Goal: Obtain resource: Download file/media

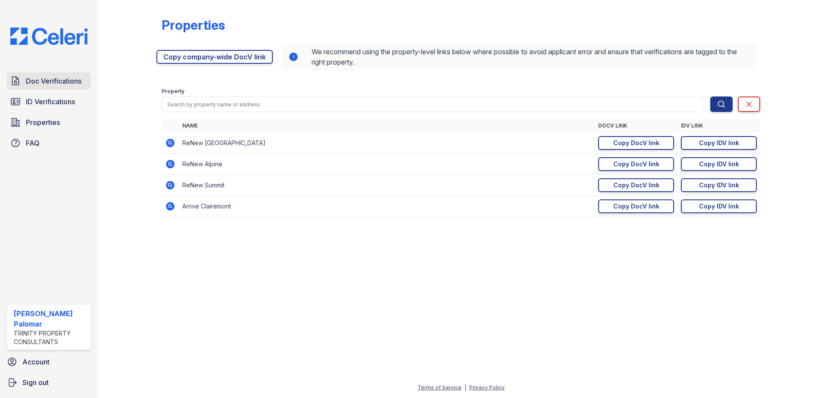
click at [58, 84] on span "Doc Verifications" at bounding box center [54, 81] width 56 height 10
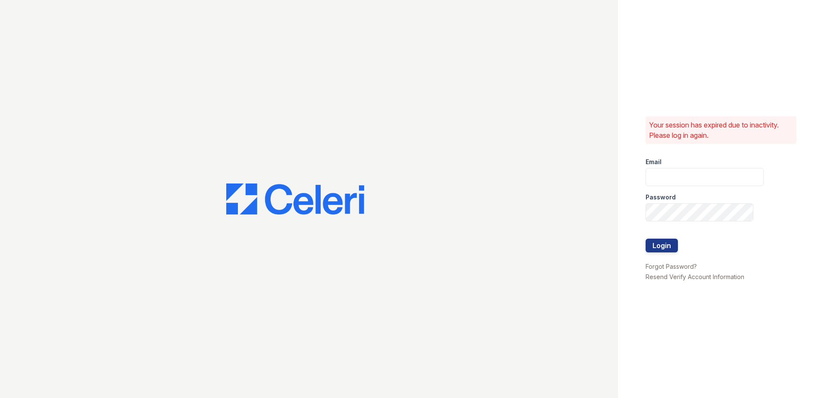
type input "gsencionpalomar@trinity-pm.com"
click at [665, 243] on button "Login" at bounding box center [661, 246] width 32 height 14
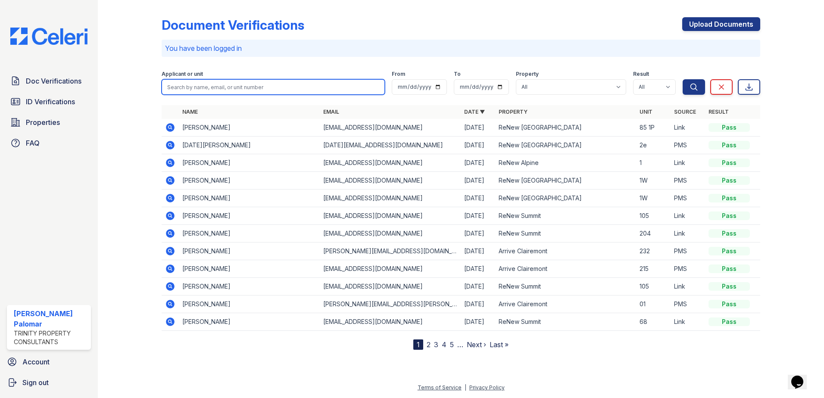
click at [245, 85] on input "search" at bounding box center [273, 87] width 223 height 16
type input "M"
type input "a"
type input "Max"
click at [682, 79] on button "Search" at bounding box center [693, 87] width 22 height 16
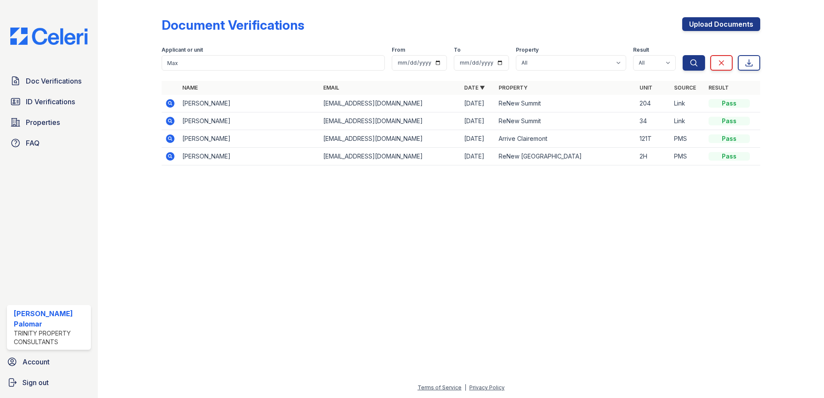
click at [167, 104] on icon at bounding box center [170, 103] width 9 height 9
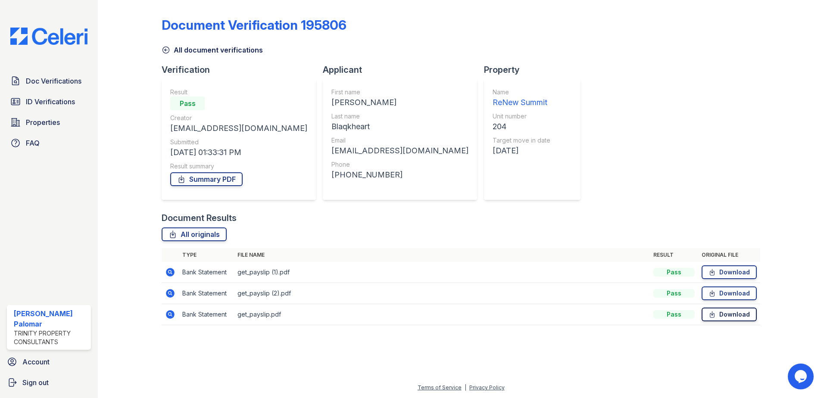
click at [715, 315] on icon at bounding box center [711, 314] width 7 height 9
click at [725, 295] on link "Download" at bounding box center [728, 293] width 55 height 14
click at [722, 294] on link "Download" at bounding box center [728, 293] width 55 height 14
click at [53, 84] on span "Doc Verifications" at bounding box center [54, 81] width 56 height 10
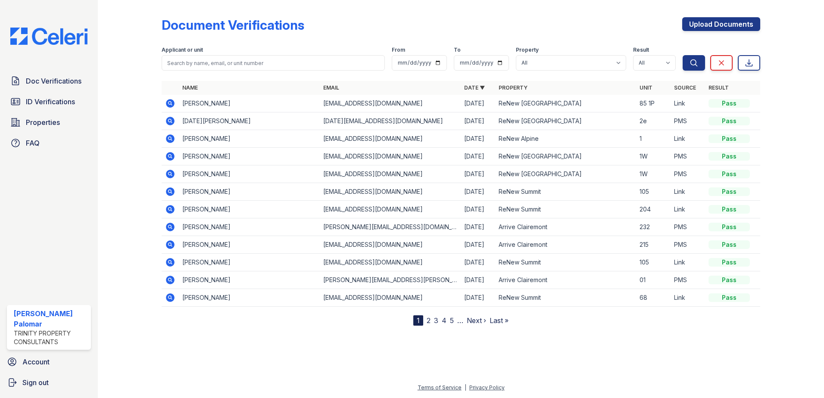
click at [188, 75] on div at bounding box center [461, 75] width 598 height 3
click at [190, 65] on input "search" at bounding box center [273, 63] width 223 height 16
type input "max"
click at [682, 55] on button "Search" at bounding box center [693, 63] width 22 height 16
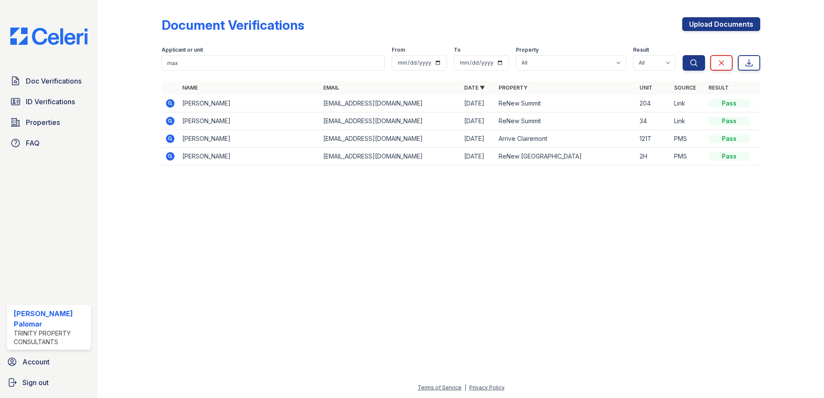
click at [168, 124] on icon at bounding box center [170, 121] width 9 height 9
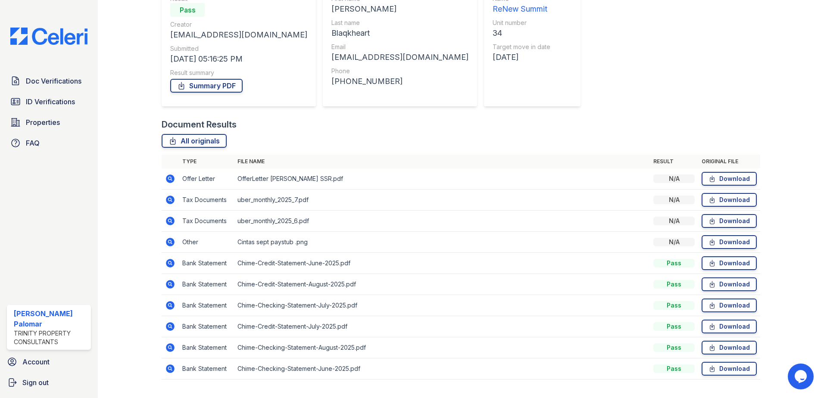
scroll to position [113, 0]
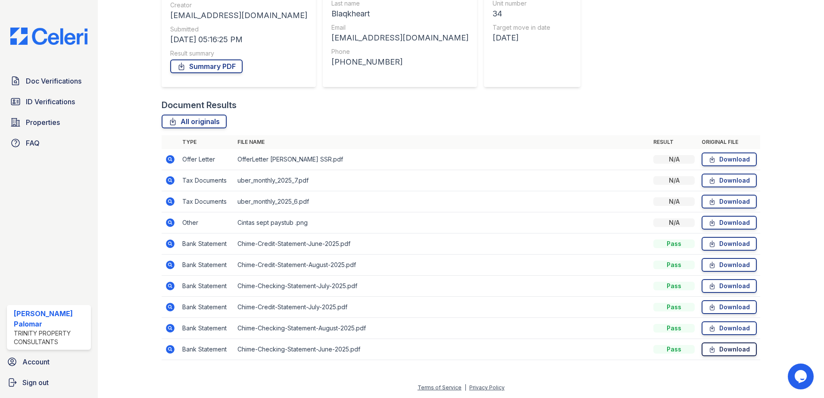
click at [709, 350] on icon at bounding box center [711, 349] width 7 height 9
click at [731, 326] on link "Download" at bounding box center [728, 328] width 55 height 14
click at [740, 281] on link "Download" at bounding box center [728, 286] width 55 height 14
